Goal: Check status: Check status

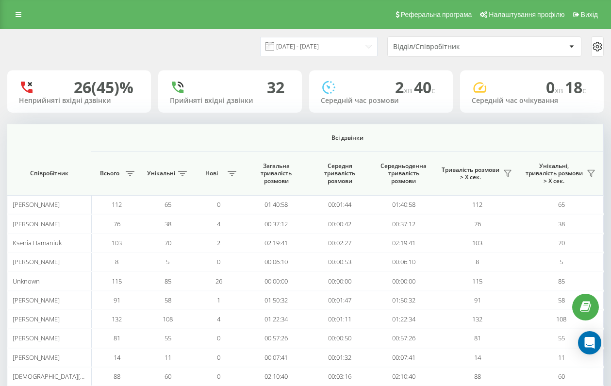
click at [465, 45] on div "Відділ/Співробітник" at bounding box center [451, 47] width 116 height 8
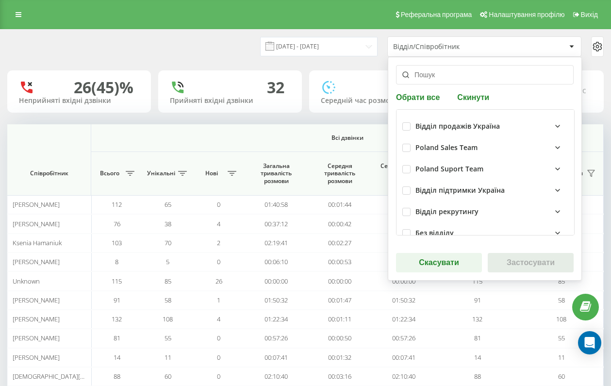
click at [463, 79] on input "text" at bounding box center [485, 74] width 178 height 19
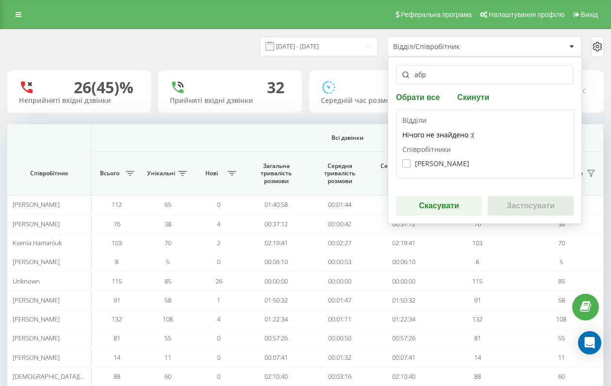
type input "абр"
click at [448, 164] on label "[PERSON_NAME]" at bounding box center [435, 163] width 67 height 8
checkbox input "true"
click at [519, 199] on button "Застосувати" at bounding box center [531, 205] width 86 height 19
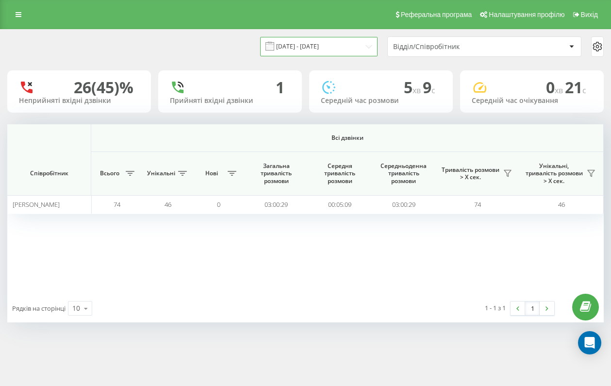
click at [364, 56] on input "[DATE] - [DATE]" at bounding box center [318, 46] width 117 height 19
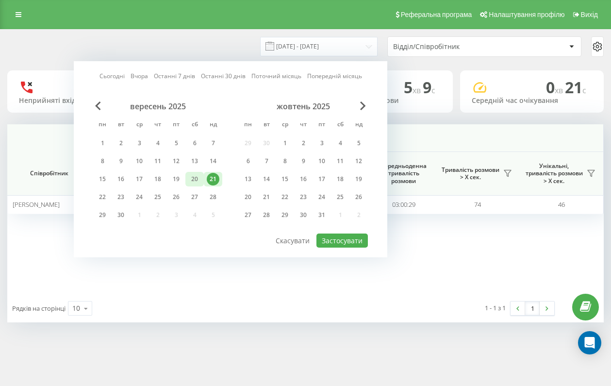
click at [203, 181] on div "20" at bounding box center [194, 179] width 18 height 15
click at [104, 198] on div "22" at bounding box center [102, 197] width 13 height 13
click at [339, 247] on button "Застосувати" at bounding box center [341, 240] width 51 height 14
type input "[DATE] - [DATE]"
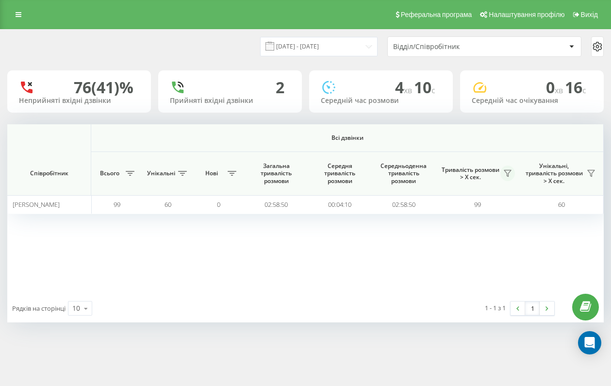
click at [507, 177] on icon at bounding box center [507, 173] width 7 height 6
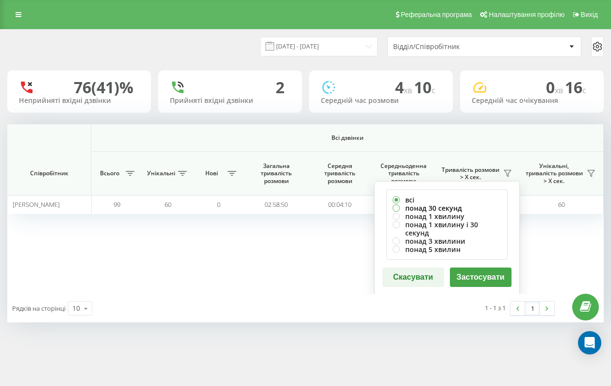
click at [456, 211] on label "понад 30 секунд" at bounding box center [447, 208] width 109 height 8
radio input "true"
click at [470, 269] on button "Застосувати" at bounding box center [481, 276] width 62 height 19
